Goal: Task Accomplishment & Management: Manage account settings

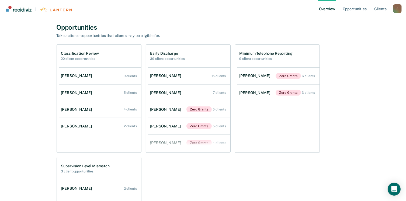
scroll to position [242, 0]
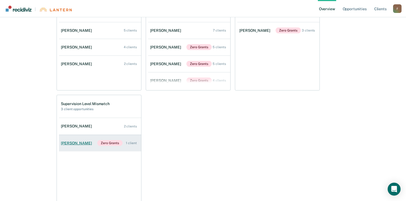
click at [82, 142] on div "[PERSON_NAME]" at bounding box center [77, 143] width 33 height 5
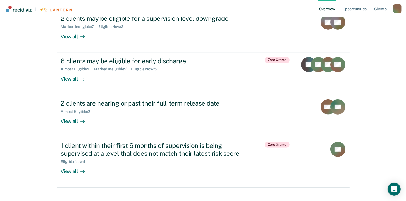
scroll to position [215, 0]
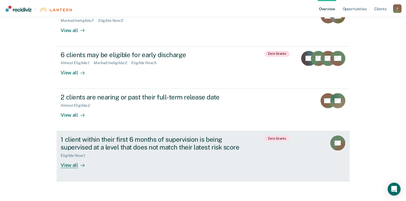
click at [76, 148] on div "1 client within their first 6 months of supervision is being supervised at a le…" at bounding box center [155, 143] width 189 height 16
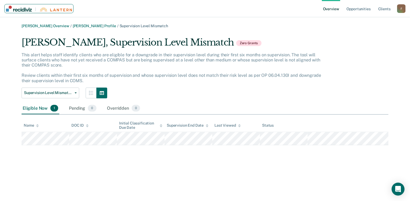
click at [25, 9] on img "Main navigation" at bounding box center [19, 9] width 26 height 6
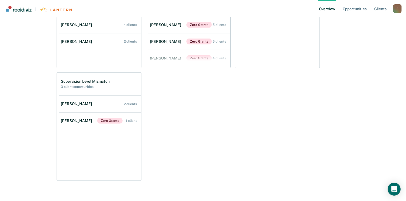
scroll to position [269, 0]
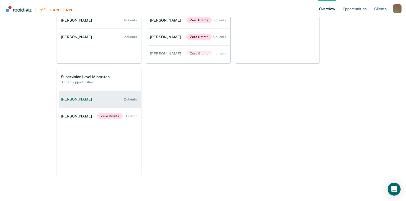
click at [82, 99] on div "[PERSON_NAME]" at bounding box center [77, 99] width 33 height 5
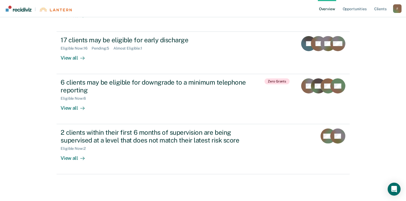
scroll to position [157, 0]
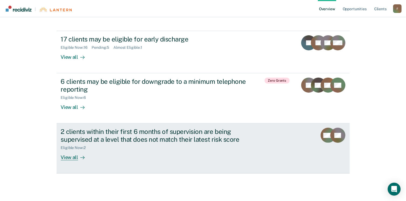
click at [129, 134] on div "2 clients within their first 6 months of supervision are being supervised at a …" at bounding box center [155, 136] width 189 height 16
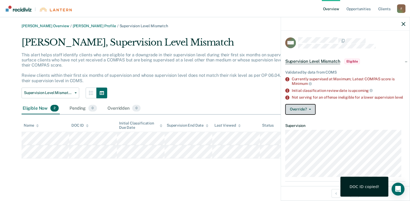
click at [312, 113] on button "Override?" at bounding box center [300, 109] width 30 height 11
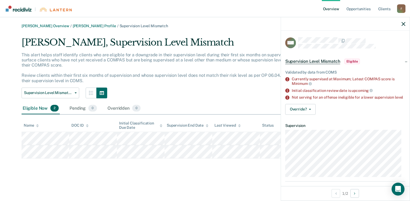
click at [340, 110] on div "Override? [PERSON_NAME] Mark Overridden" at bounding box center [345, 109] width 120 height 11
click at [310, 111] on button "Override?" at bounding box center [300, 109] width 30 height 11
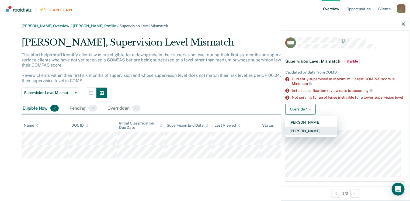
click at [308, 135] on button "[PERSON_NAME]" at bounding box center [311, 131] width 52 height 9
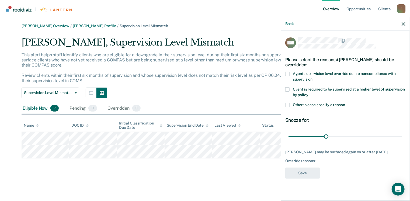
click at [287, 72] on span at bounding box center [287, 74] width 4 height 4
click at [312, 77] on input "Agent supervision level override due to noncompliance with supervision" at bounding box center [312, 77] width 0 height 0
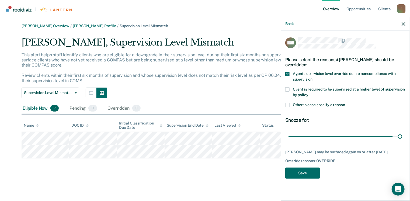
drag, startPoint x: 325, startPoint y: 136, endPoint x: 405, endPoint y: 136, distance: 80.0
type input "90"
click at [402, 136] on input "range" at bounding box center [345, 136] width 114 height 9
click at [310, 178] on button "Save" at bounding box center [302, 172] width 35 height 11
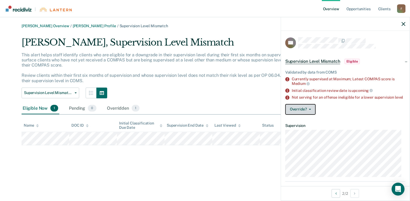
click at [309, 110] on icon "button" at bounding box center [310, 109] width 2 height 1
click at [356, 110] on div "Override? [PERSON_NAME] Mark Overridden" at bounding box center [345, 109] width 120 height 11
click at [402, 24] on icon "button" at bounding box center [403, 24] width 4 height 4
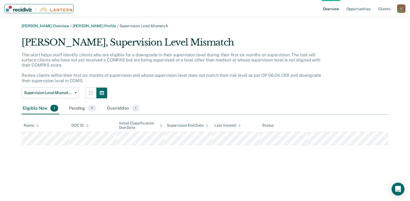
click at [21, 9] on img "Main navigation" at bounding box center [19, 9] width 26 height 6
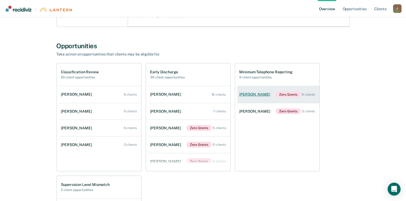
click at [308, 93] on div "6 clients" at bounding box center [308, 95] width 13 height 4
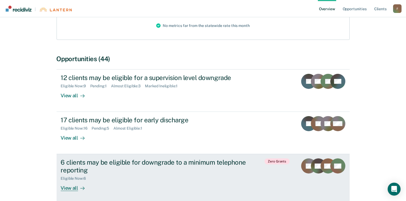
scroll to position [157, 0]
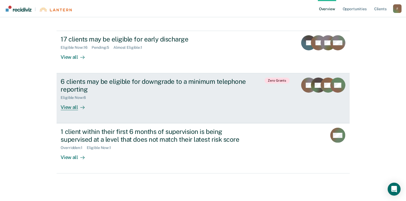
click at [71, 106] on div "View all" at bounding box center [76, 105] width 30 height 10
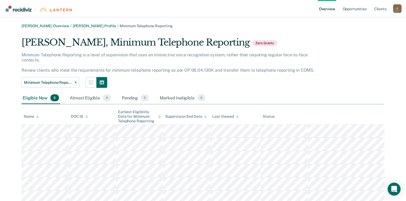
scroll to position [15, 0]
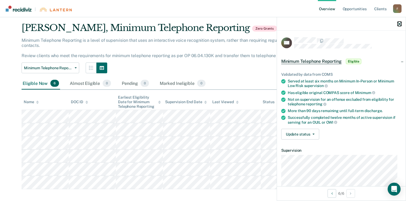
click at [399, 24] on icon "button" at bounding box center [399, 24] width 4 height 4
click at [314, 134] on icon "button" at bounding box center [313, 134] width 2 height 1
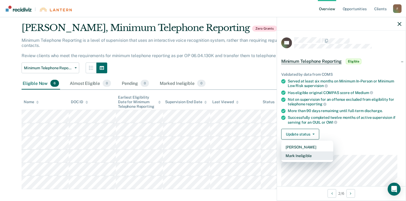
click at [304, 154] on button "Mark Ineligible" at bounding box center [307, 155] width 52 height 9
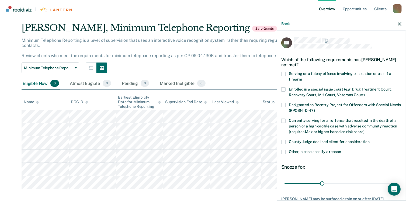
click at [283, 141] on span at bounding box center [283, 142] width 4 height 4
click at [369, 140] on input "County Judge declined client for consideration" at bounding box center [369, 140] width 0 height 0
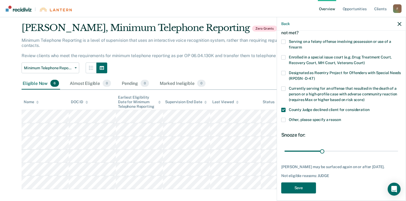
scroll to position [35, 0]
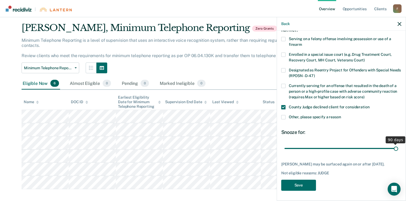
drag, startPoint x: 321, startPoint y: 148, endPoint x: 398, endPoint y: 150, distance: 76.8
type input "90"
click at [398, 150] on input "range" at bounding box center [341, 148] width 114 height 9
click at [298, 184] on button "Save" at bounding box center [298, 185] width 35 height 11
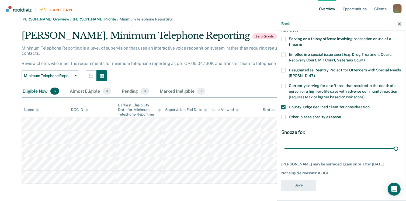
scroll to position [1, 0]
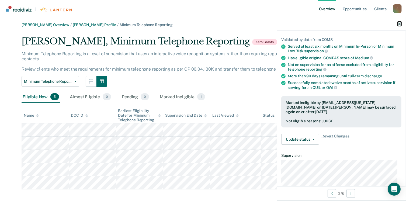
click at [400, 23] on icon "button" at bounding box center [399, 24] width 4 height 4
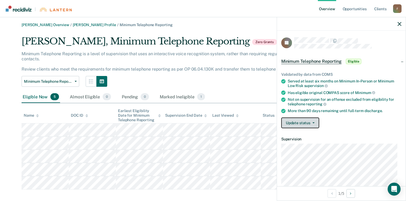
click at [311, 120] on button "Update status" at bounding box center [300, 122] width 38 height 11
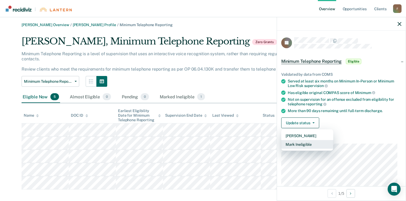
click at [298, 144] on button "Mark Ineligible" at bounding box center [307, 144] width 52 height 9
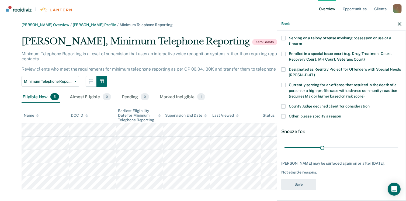
scroll to position [39, 0]
click at [283, 114] on span at bounding box center [283, 116] width 4 height 4
click at [341, 114] on input "Other, please specify a reason" at bounding box center [341, 114] width 0 height 0
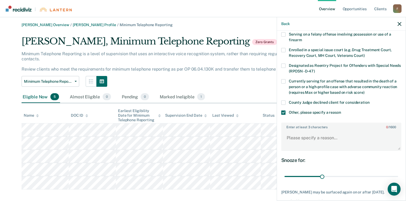
click at [283, 102] on span at bounding box center [283, 102] width 4 height 4
click at [369, 100] on input "County Judge declined client for consideration" at bounding box center [369, 100] width 0 height 0
click at [283, 113] on span at bounding box center [283, 112] width 4 height 4
click at [341, 110] on input "Other, please specify a reason" at bounding box center [341, 110] width 0 height 0
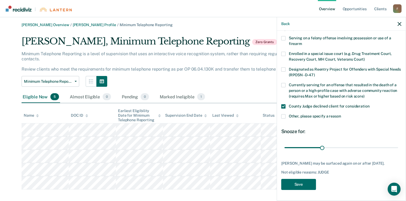
click at [282, 114] on span at bounding box center [283, 116] width 4 height 4
click at [341, 114] on input "Other, please specify a reason" at bounding box center [341, 114] width 0 height 0
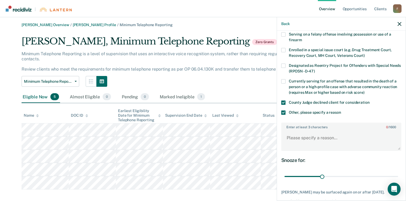
click at [282, 111] on span at bounding box center [283, 112] width 4 height 4
click at [341, 110] on input "Other, please specify a reason" at bounding box center [341, 110] width 0 height 0
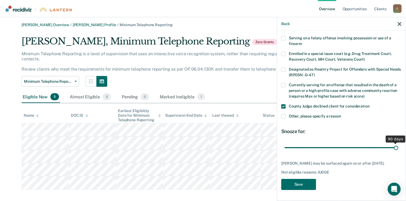
drag, startPoint x: 321, startPoint y: 143, endPoint x: 411, endPoint y: 142, distance: 90.7
type input "90"
click at [398, 143] on input "range" at bounding box center [341, 147] width 114 height 9
click at [296, 183] on button "Save" at bounding box center [298, 184] width 35 height 11
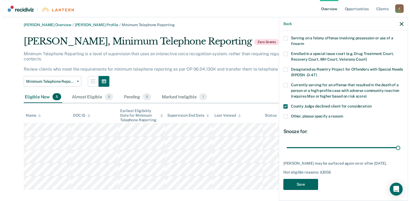
scroll to position [0, 0]
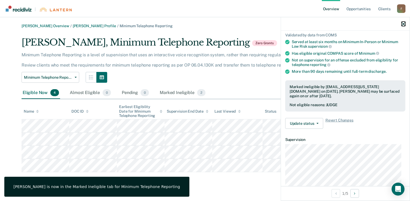
click at [402, 23] on icon "button" at bounding box center [403, 24] width 4 height 4
